Goal: Find specific page/section: Find specific page/section

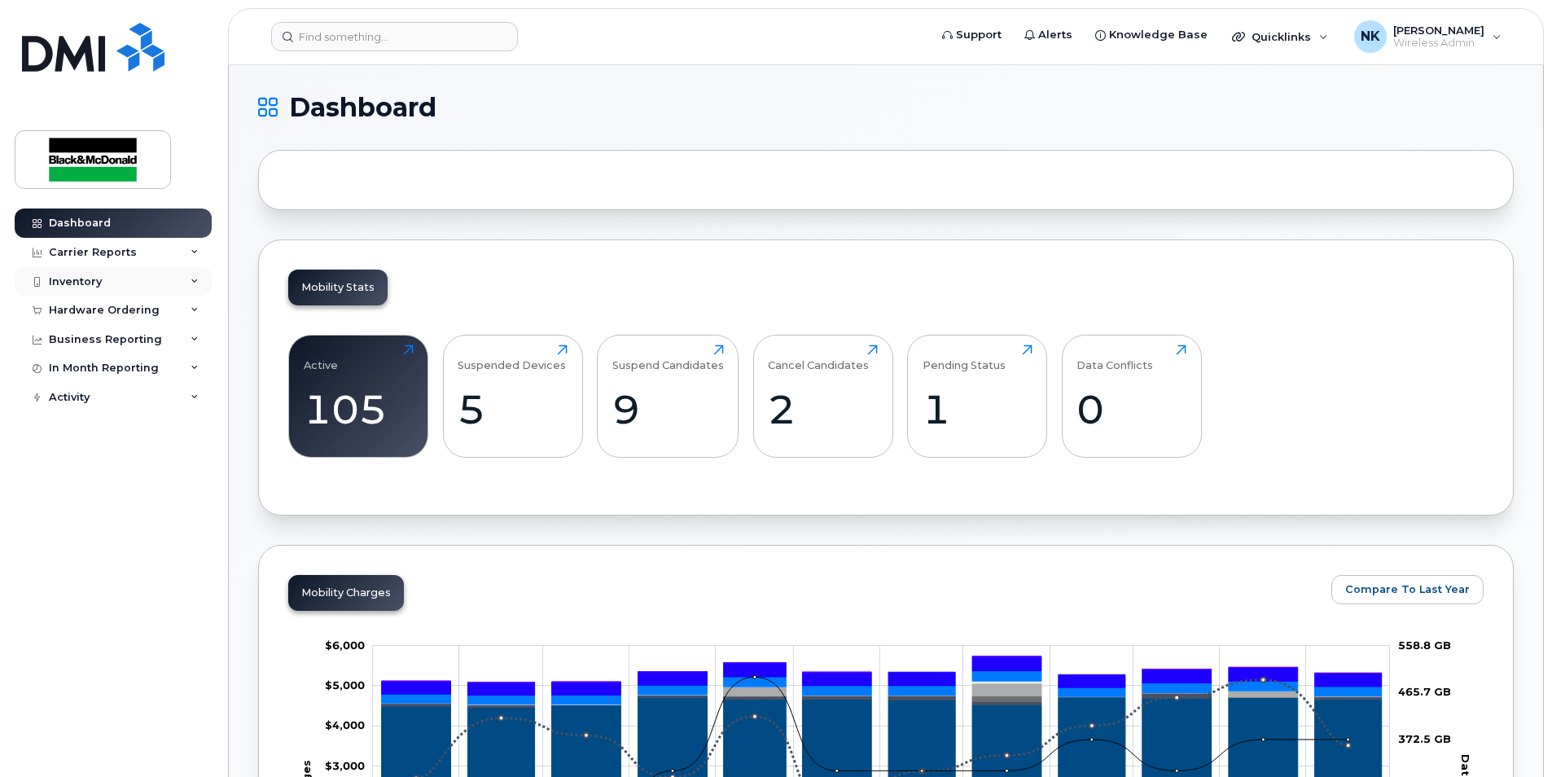
click at [86, 278] on div "Inventory" at bounding box center [75, 281] width 53 height 13
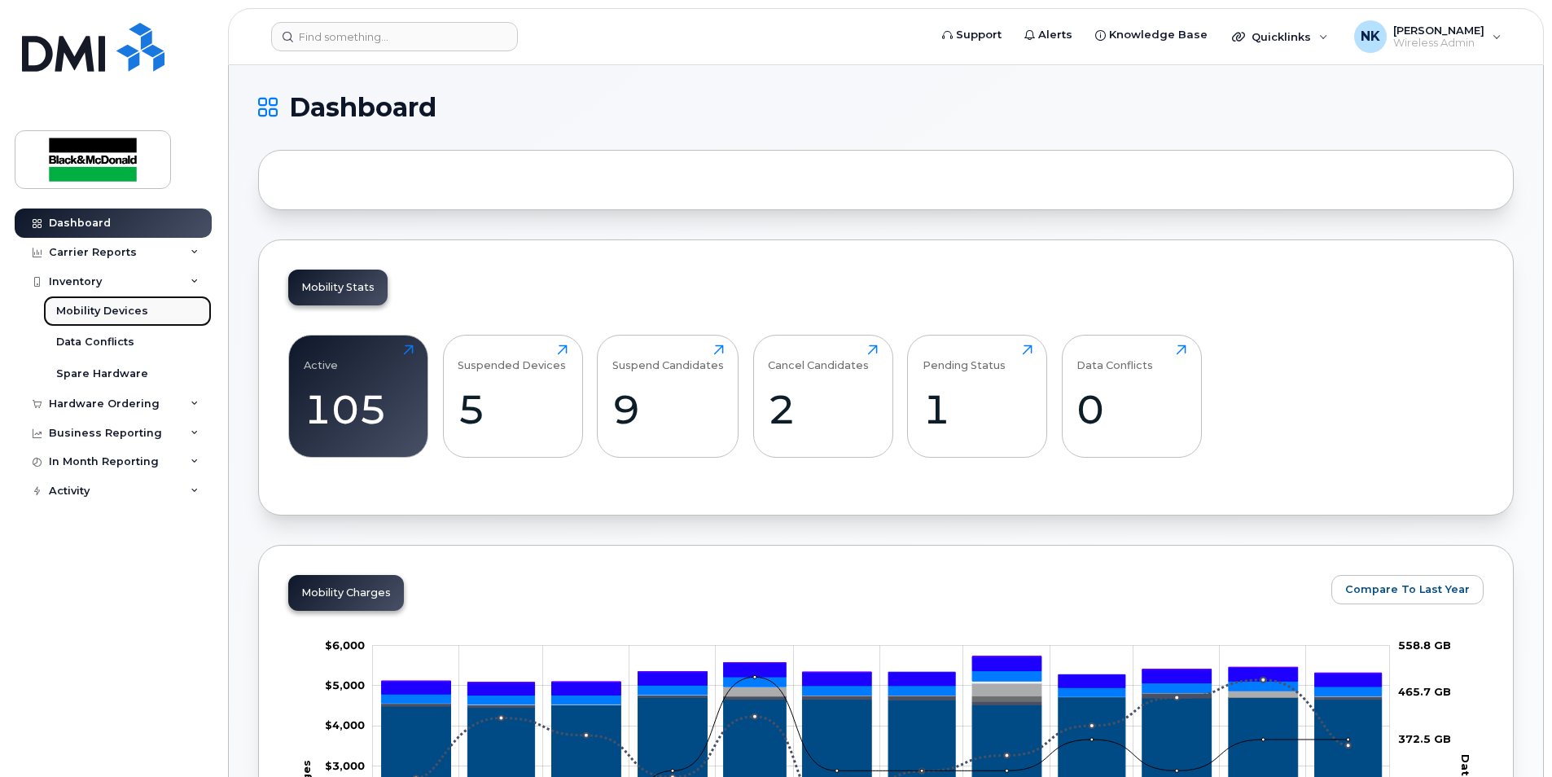
click at [102, 309] on div "Mobility Devices" at bounding box center [102, 311] width 92 height 15
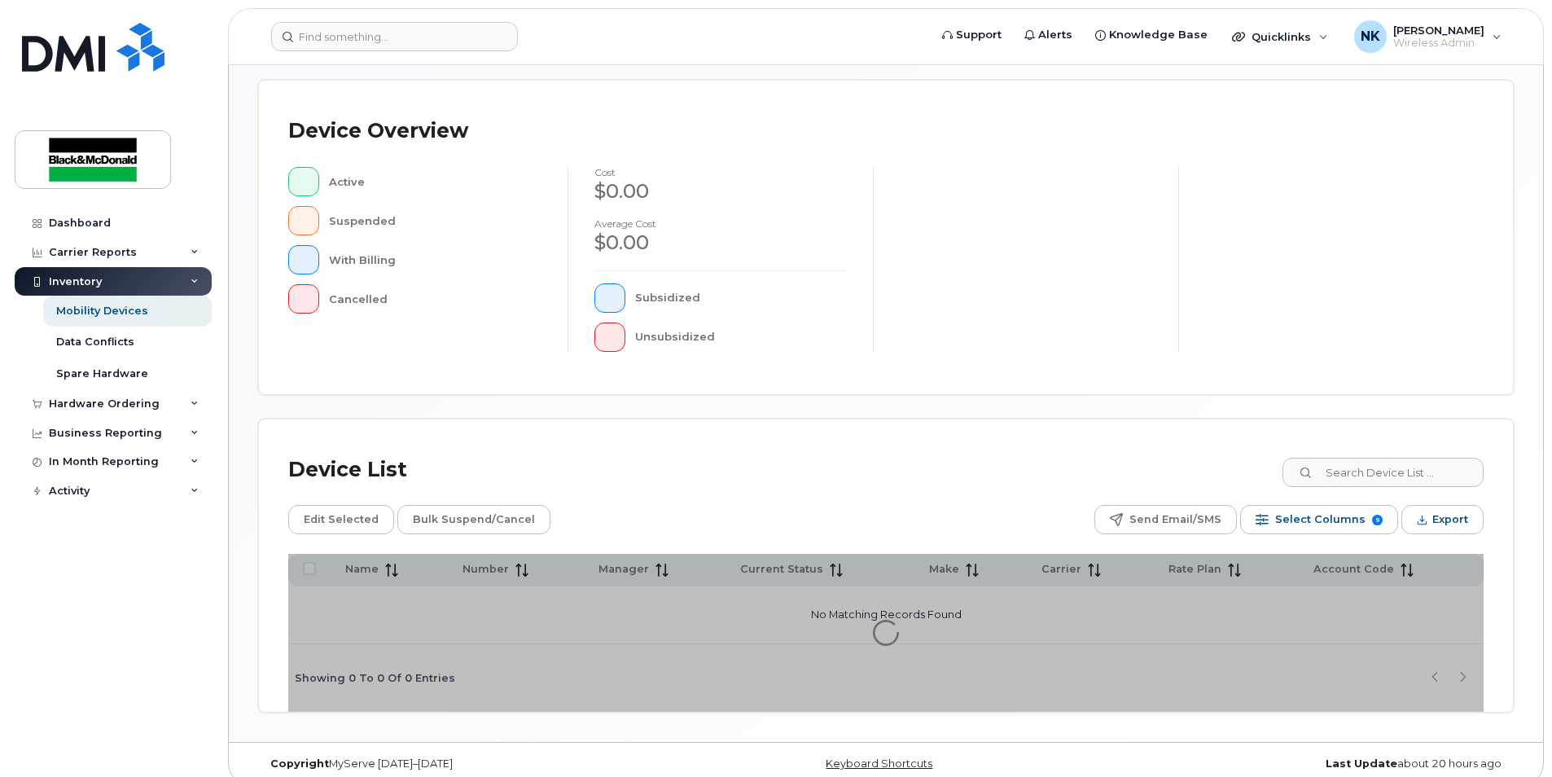
click at [1360, 475] on div "Device List Edit Selected Bulk Suspend/Cancel Send Email/SMS Select Columns 9 F…" at bounding box center [886, 565] width 1254 height 292
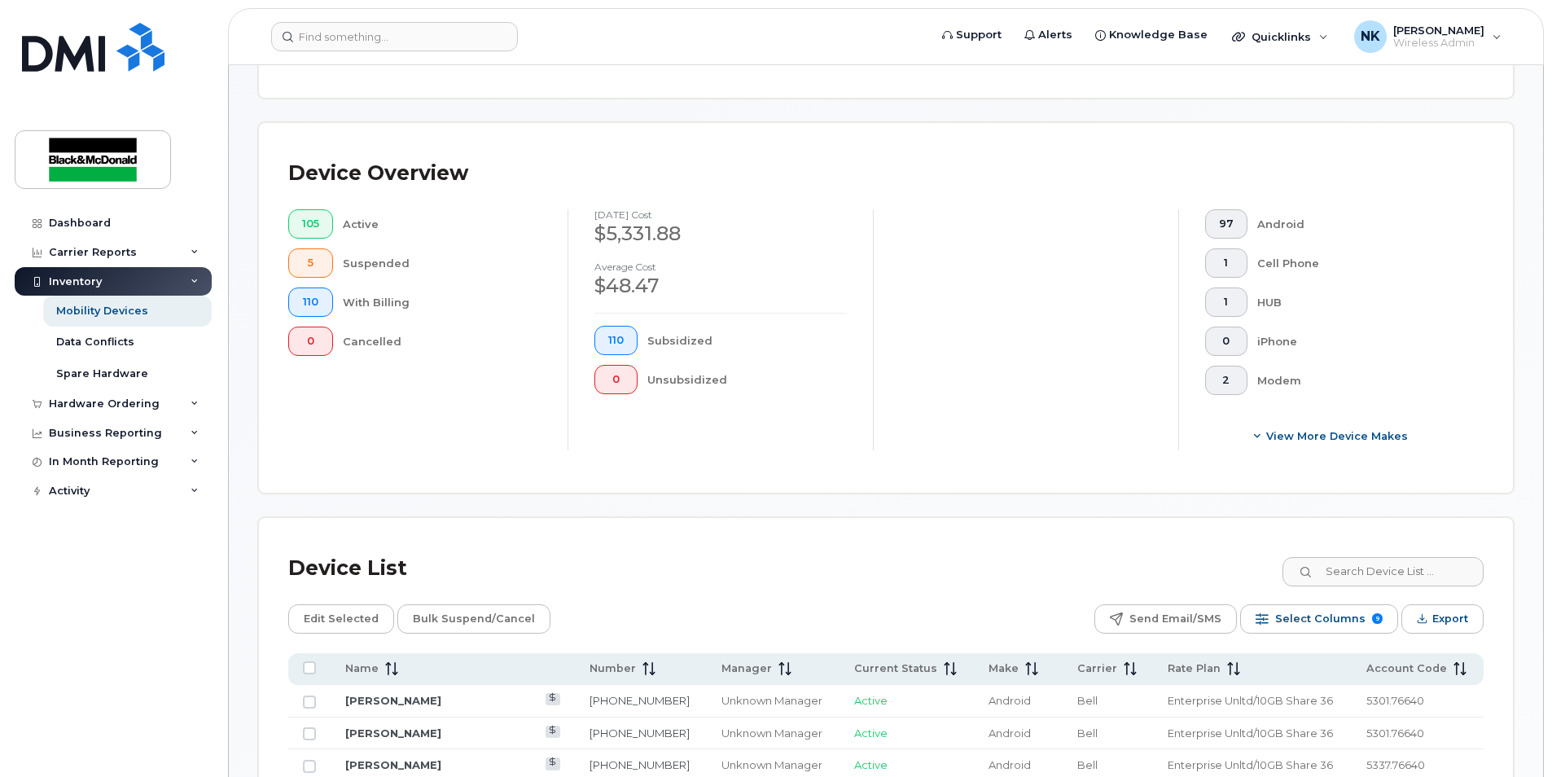
scroll to position [370, 0]
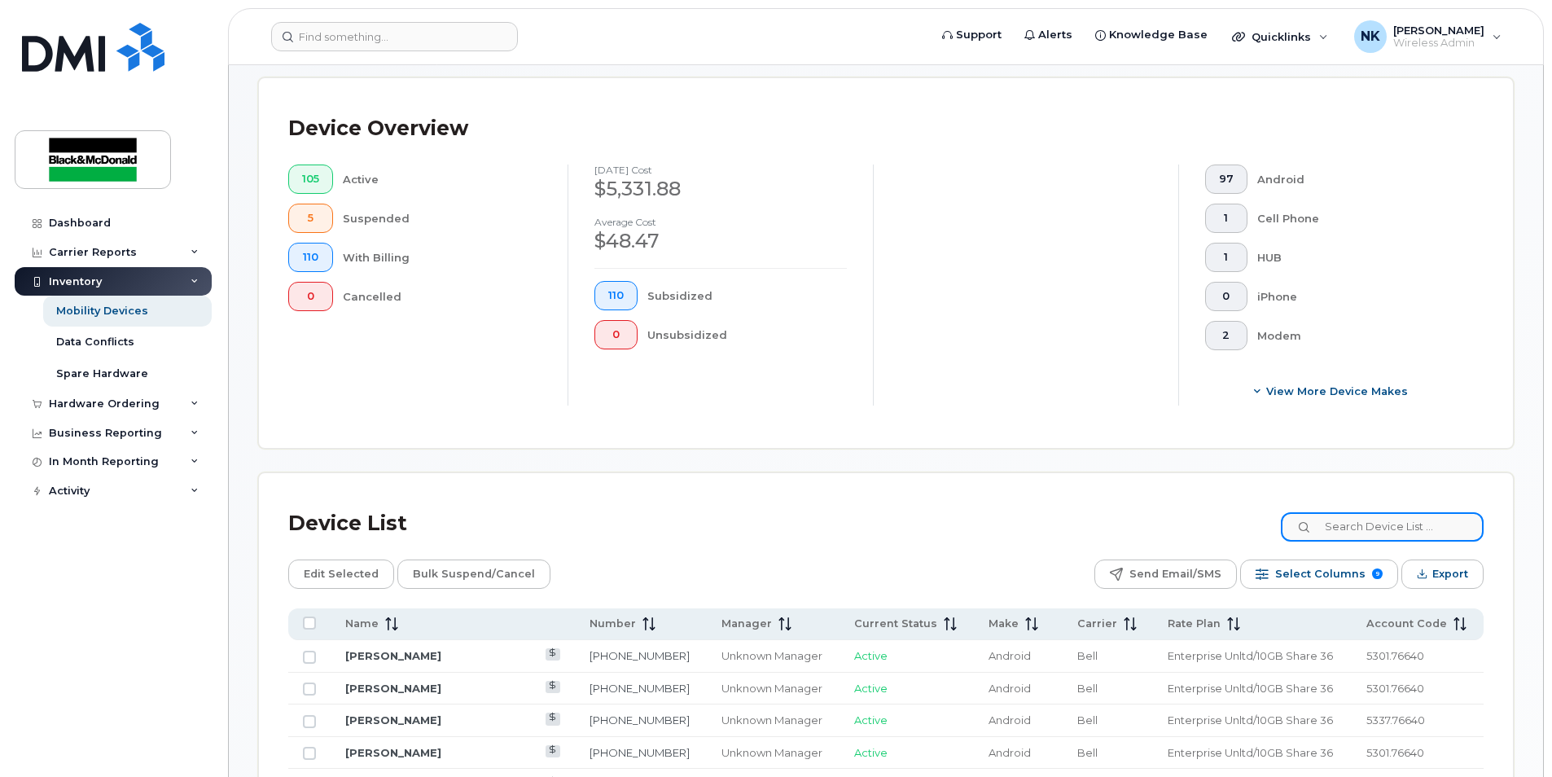
click at [1406, 522] on input at bounding box center [1381, 526] width 203 height 29
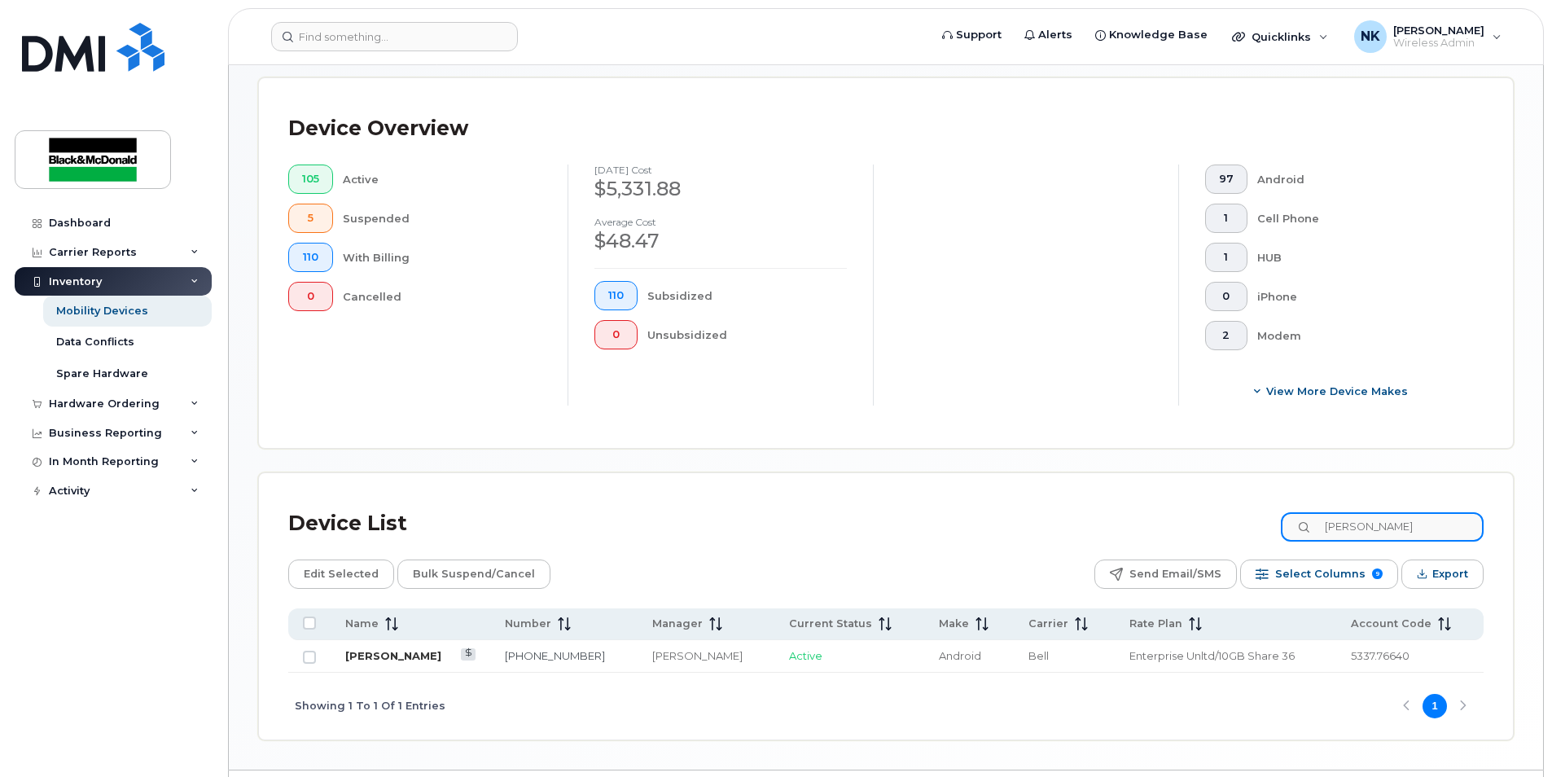
type input "boris"
click at [383, 659] on link "Boris Zilic" at bounding box center [393, 655] width 96 height 13
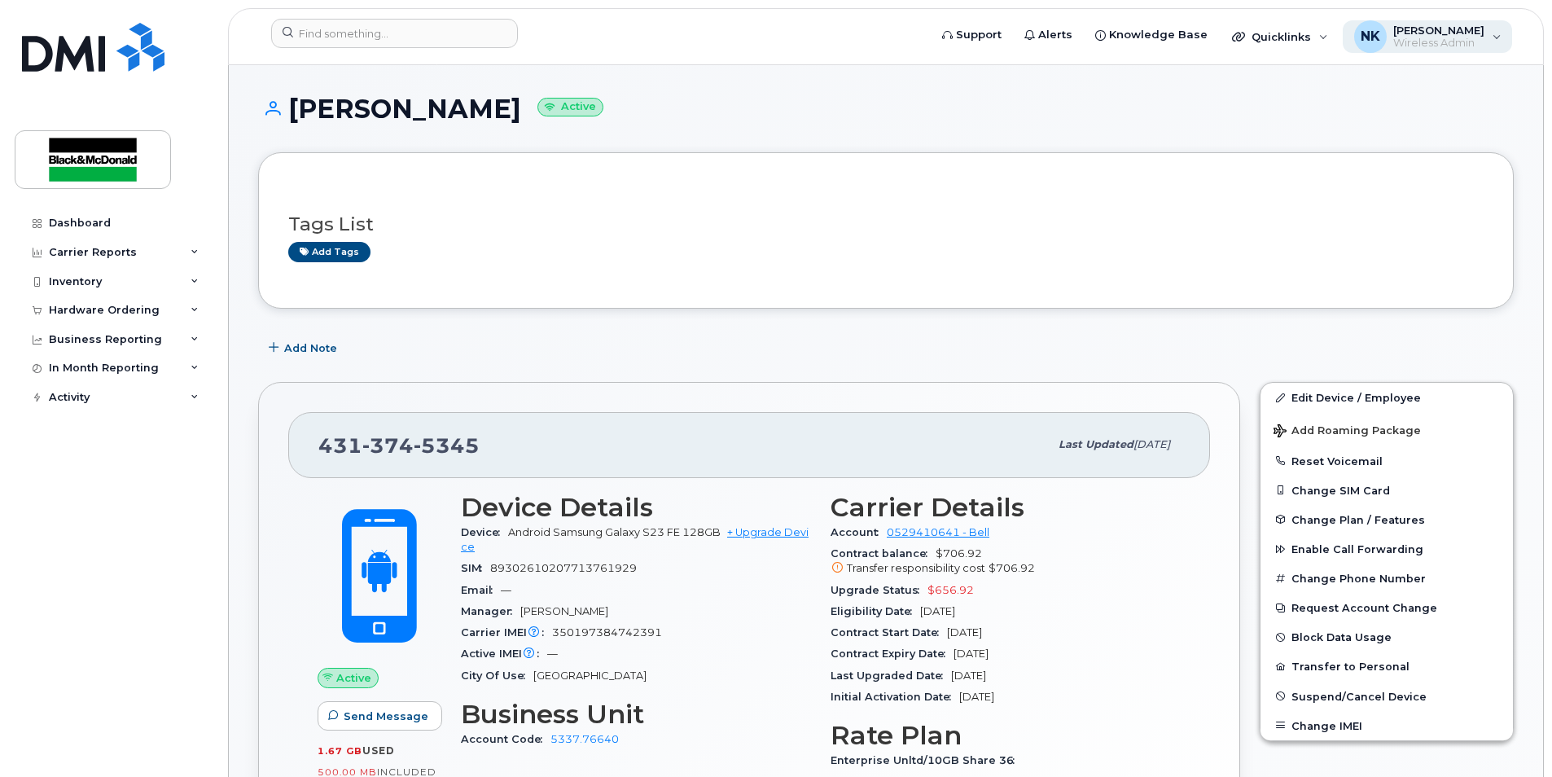
click at [1407, 41] on span "Wireless Admin" at bounding box center [1438, 43] width 91 height 13
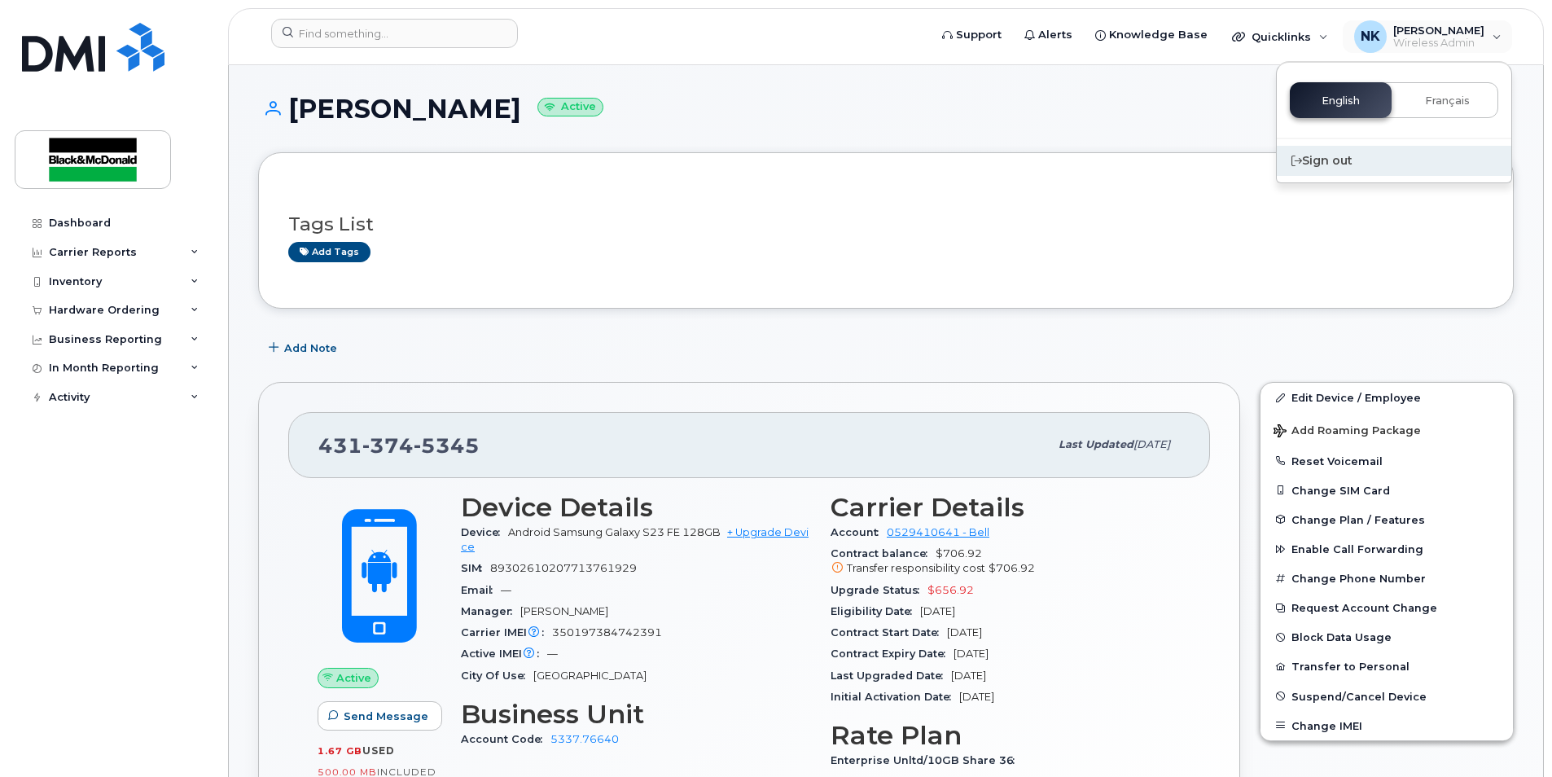
click at [1315, 162] on div "Sign out" at bounding box center [1393, 161] width 234 height 30
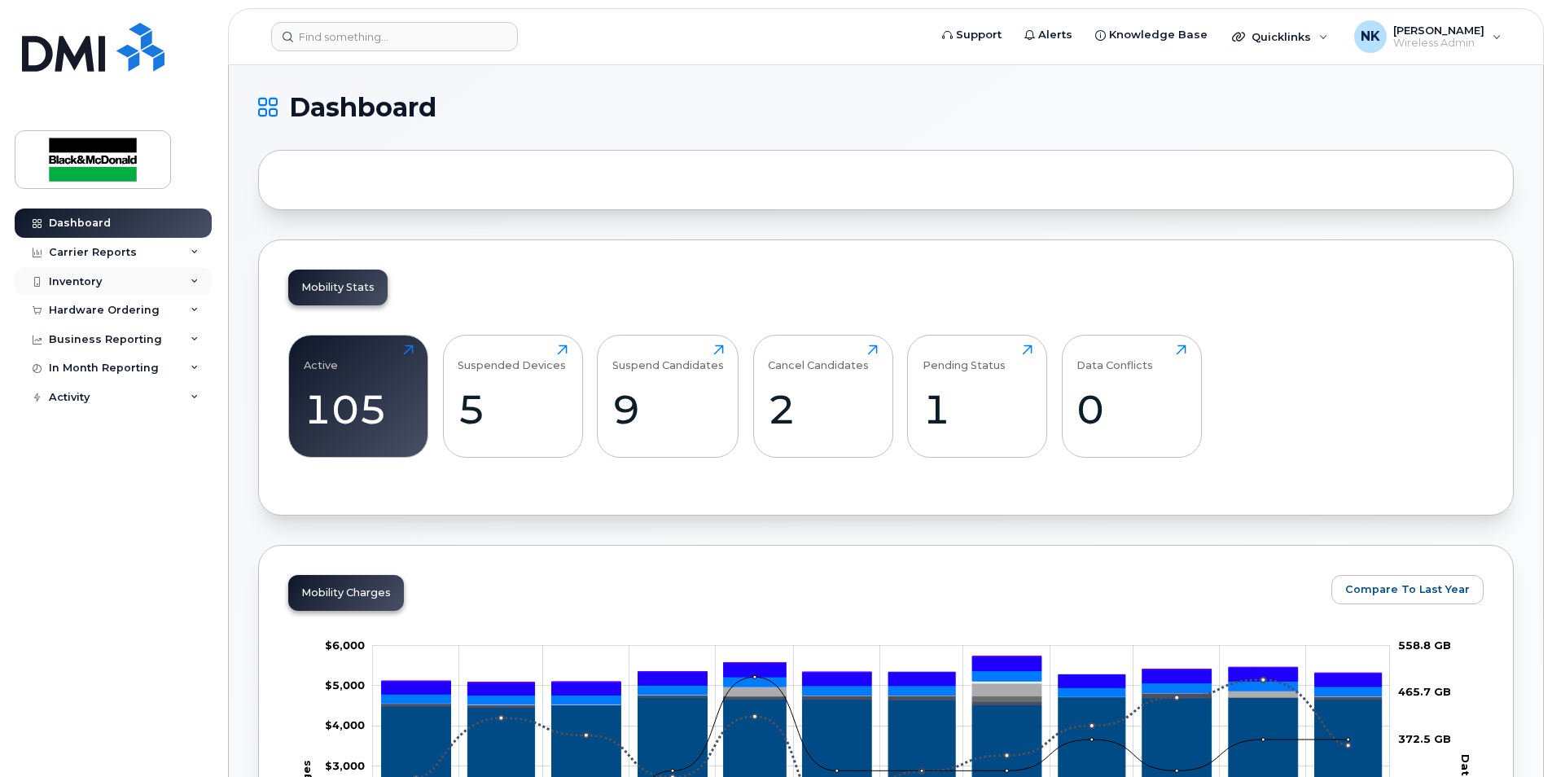
click at [93, 272] on div "Inventory" at bounding box center [113, 281] width 197 height 29
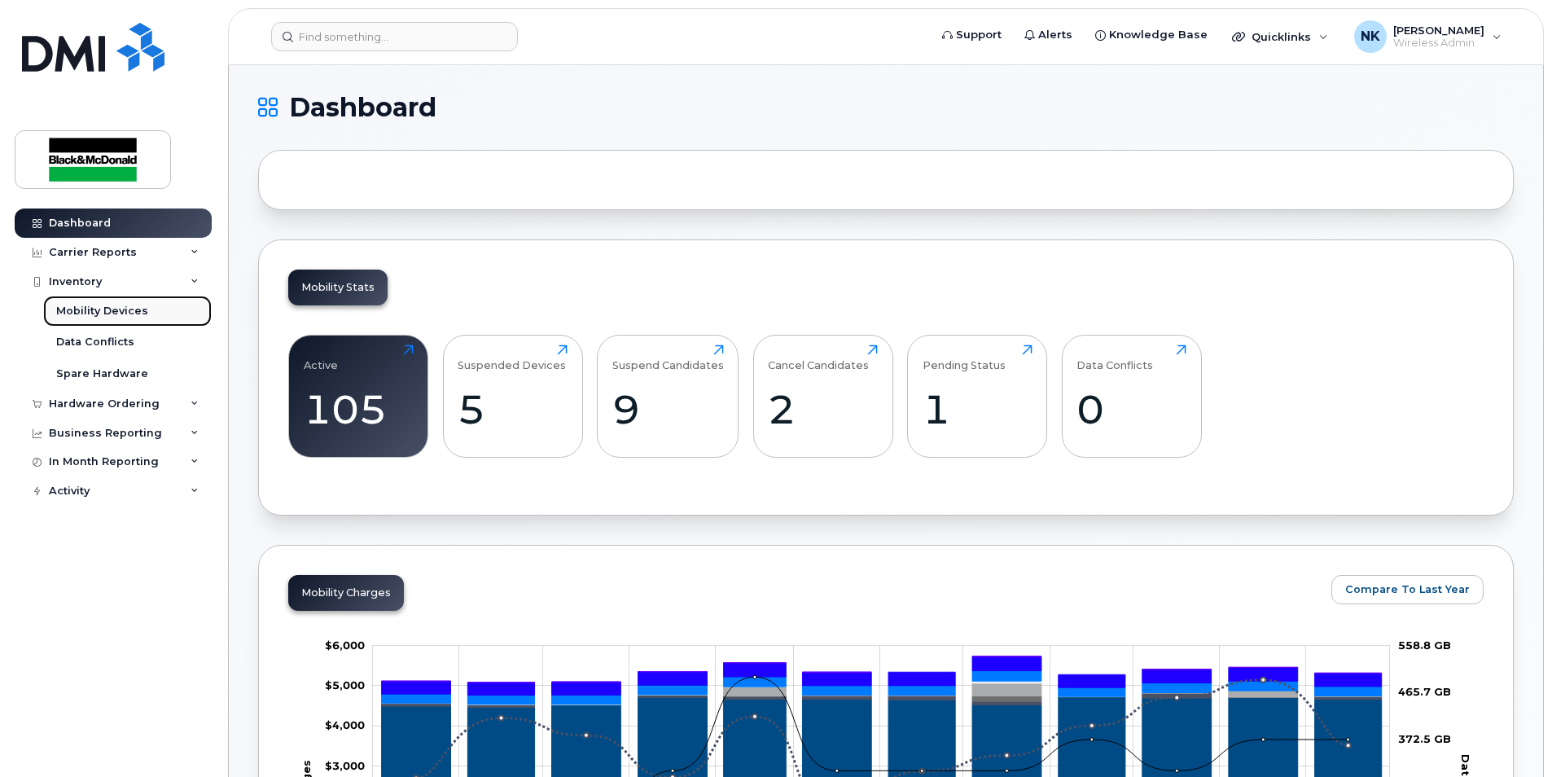
click at [93, 317] on div "Mobility Devices" at bounding box center [102, 311] width 92 height 15
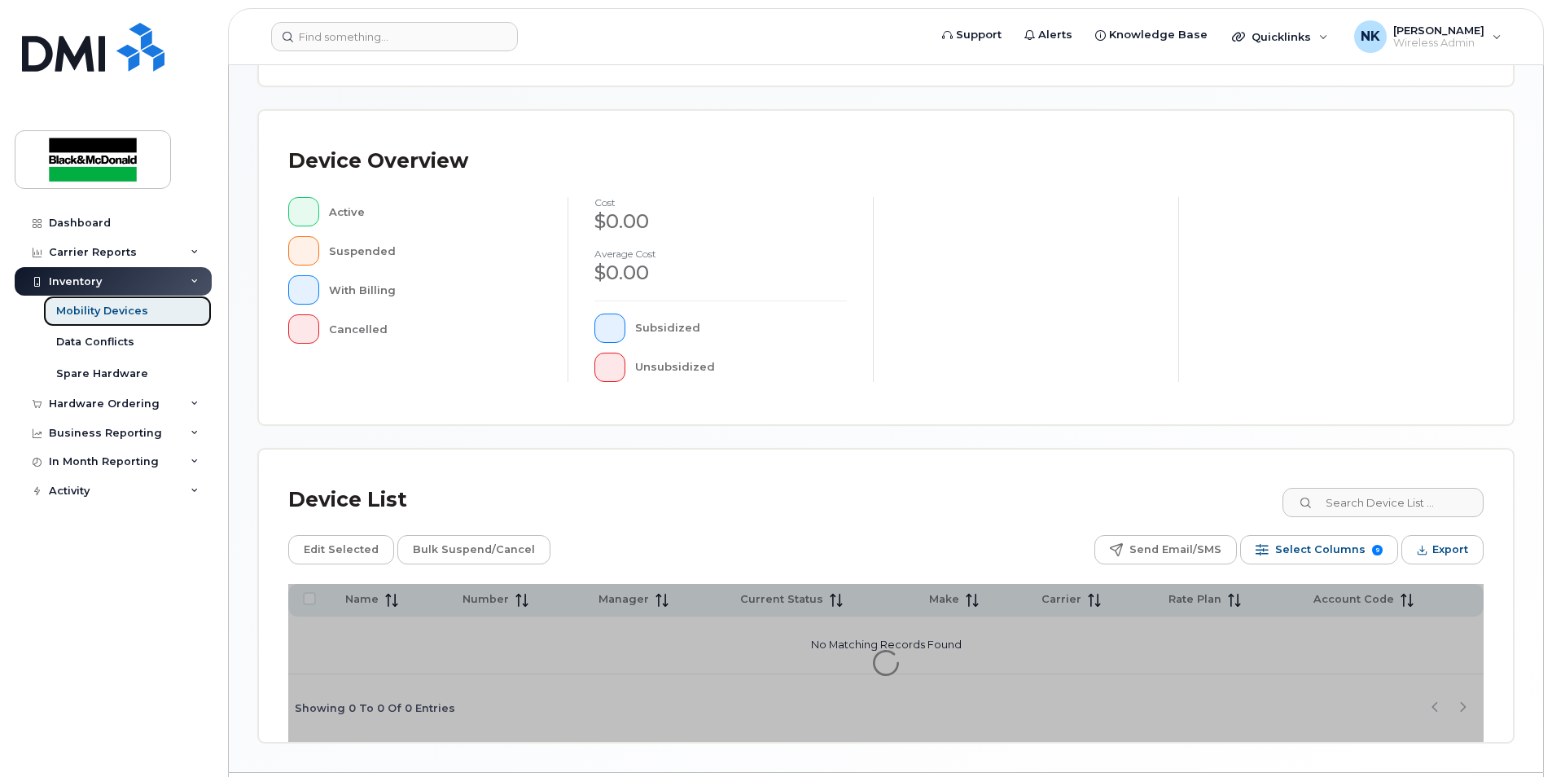
scroll to position [326, 0]
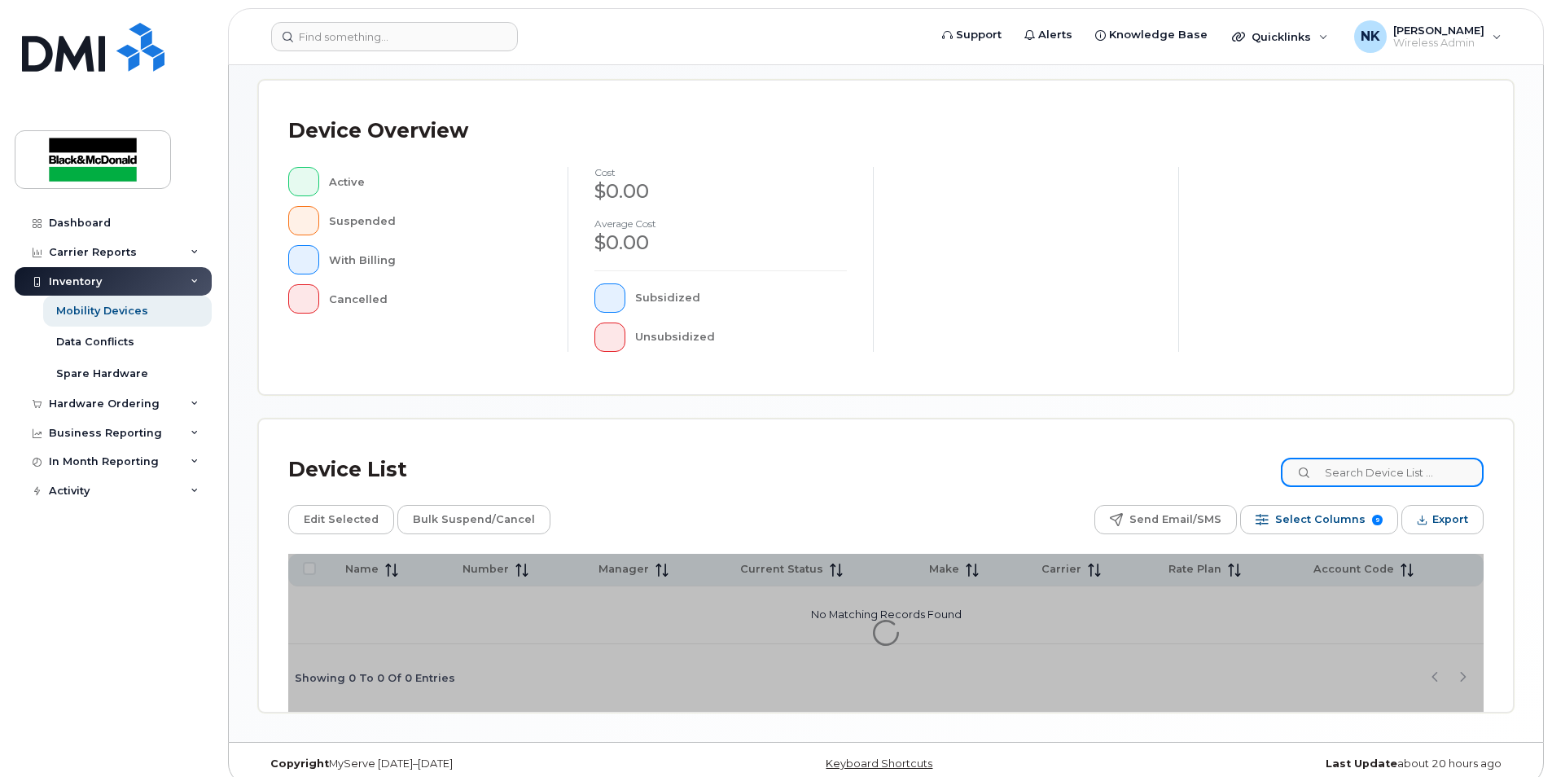
click at [1328, 480] on input at bounding box center [1381, 471] width 203 height 29
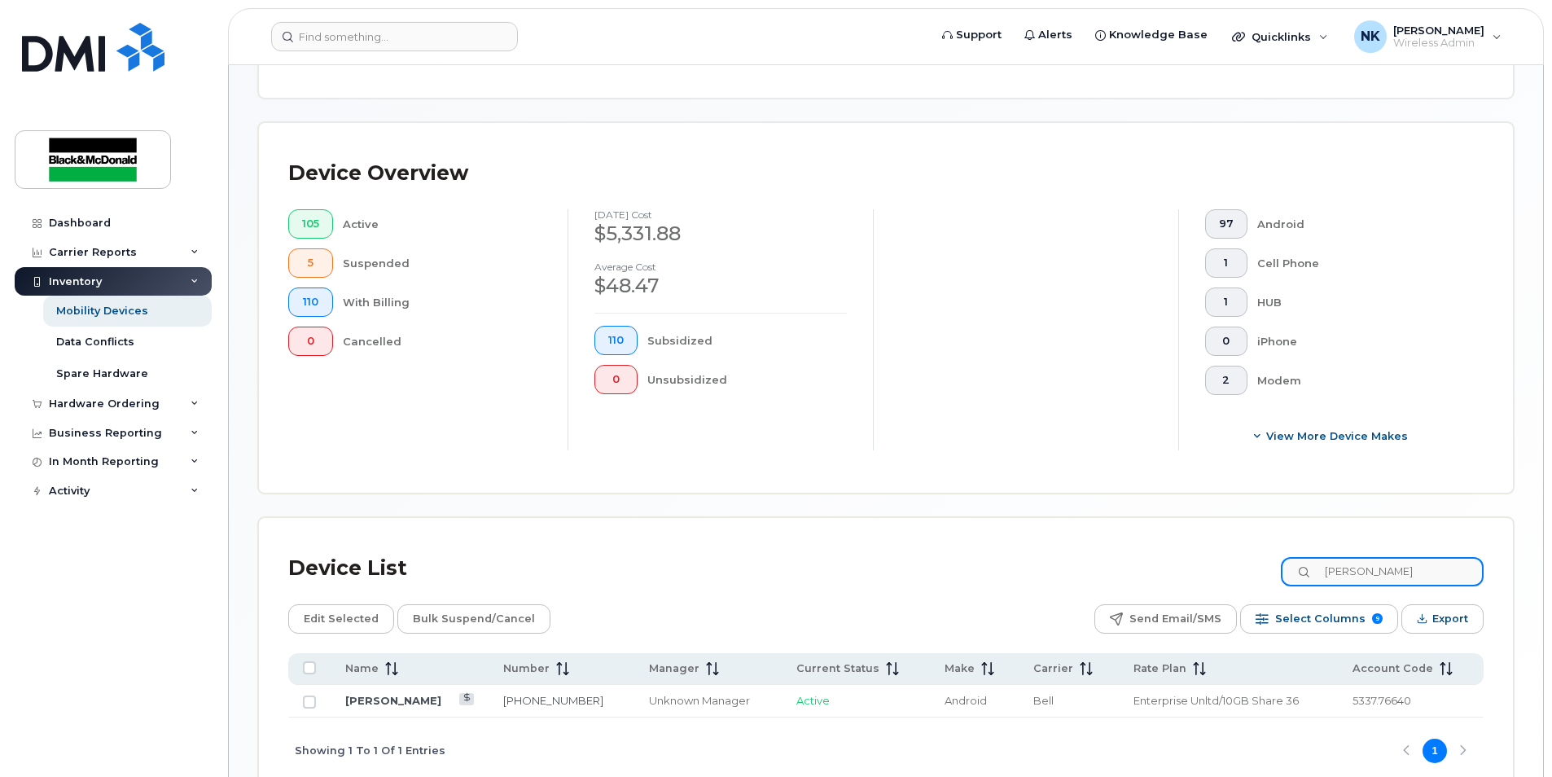
scroll to position [370, 0]
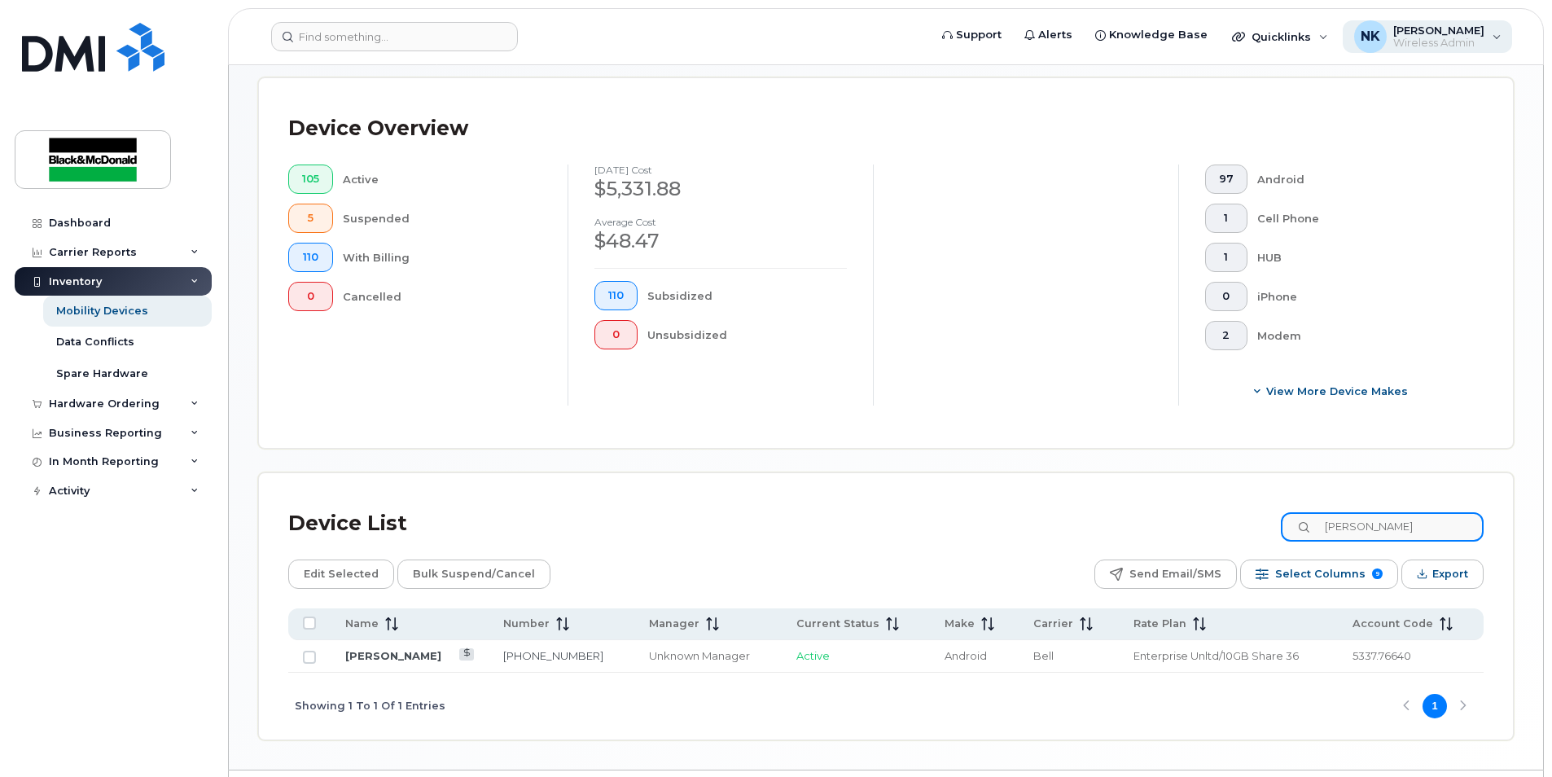
type input "[PERSON_NAME]"
click at [1456, 51] on div "NK Nuray Kiamil Wireless Admin" at bounding box center [1427, 36] width 170 height 33
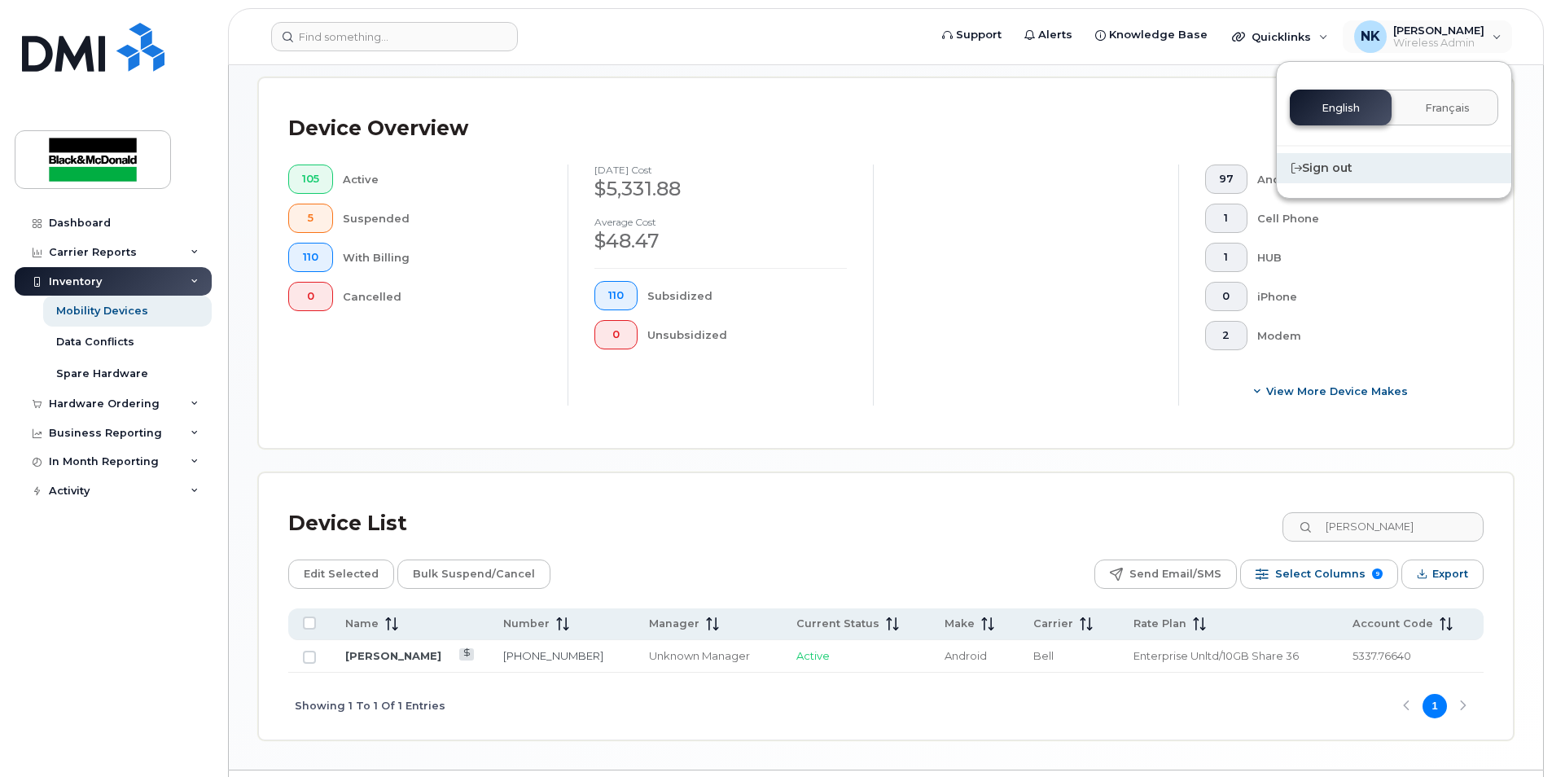
click at [1324, 169] on div "Sign out" at bounding box center [1393, 168] width 234 height 30
